Goal: Information Seeking & Learning: Learn about a topic

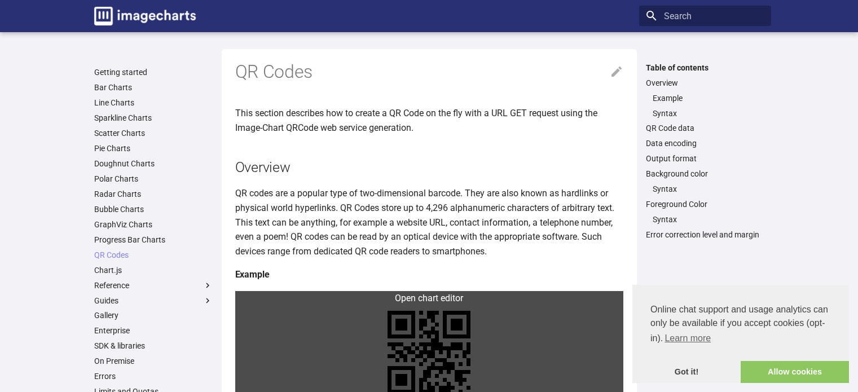
scroll to position [169, 0]
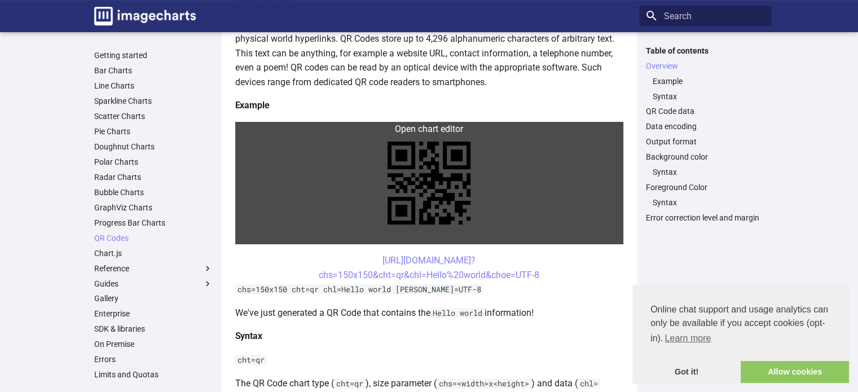
click at [446, 173] on link at bounding box center [429, 183] width 388 height 122
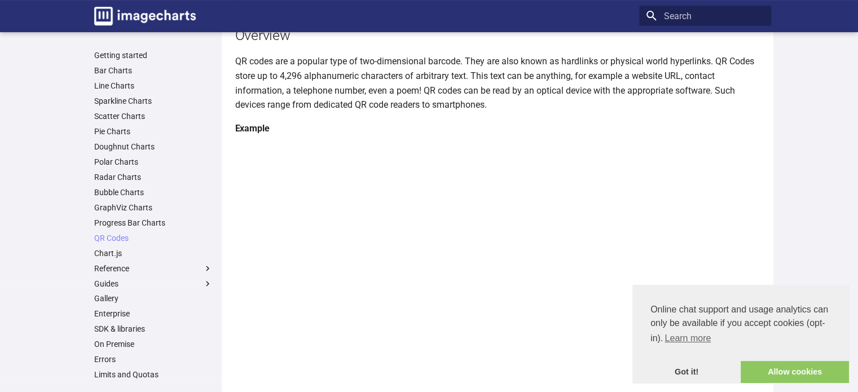
scroll to position [113, 0]
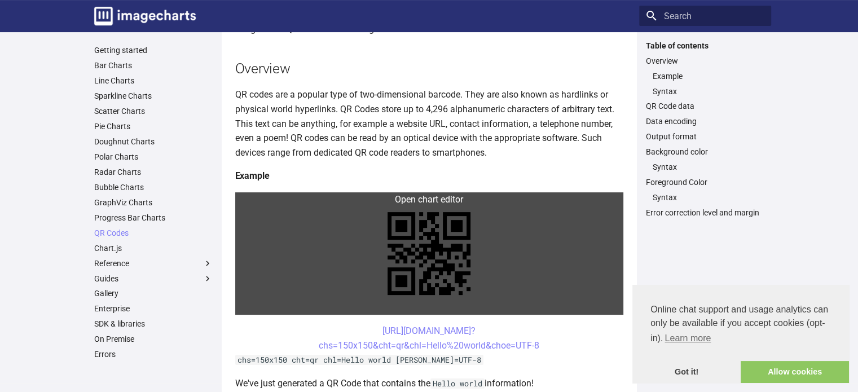
scroll to position [169, 0]
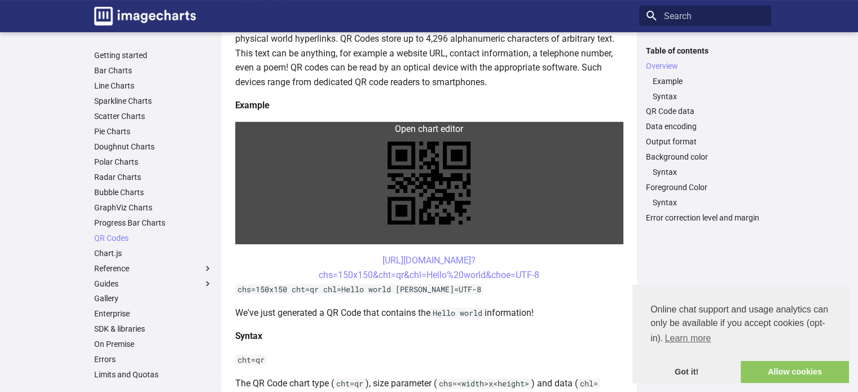
click at [426, 135] on link at bounding box center [429, 183] width 388 height 122
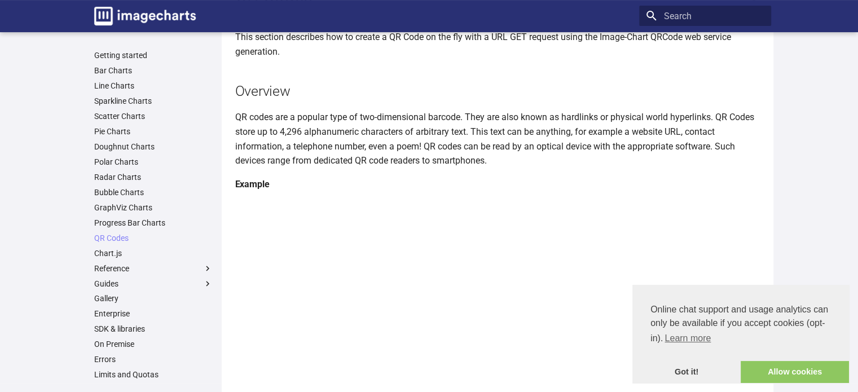
scroll to position [56, 0]
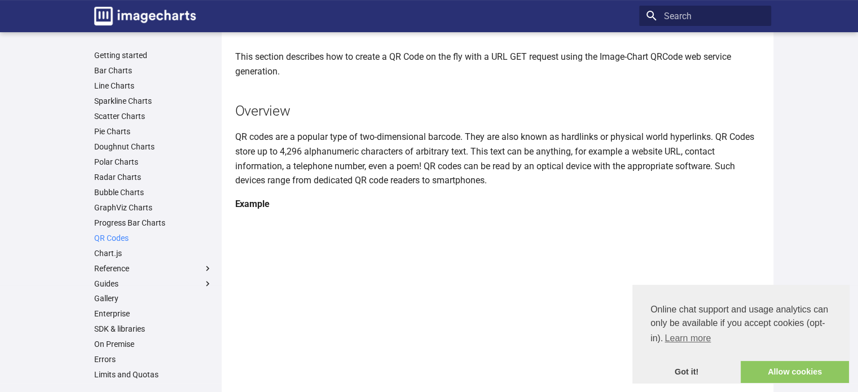
click at [117, 239] on link "QR Codes" at bounding box center [153, 238] width 118 height 10
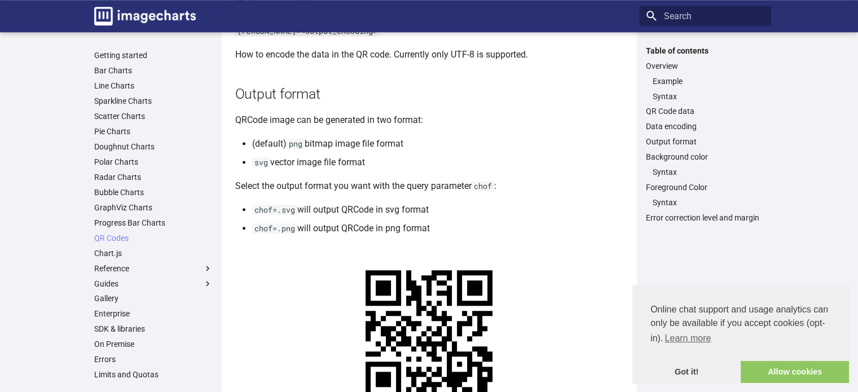
scroll to position [56, 0]
